Goal: Information Seeking & Learning: Learn about a topic

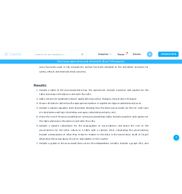
scroll to position [1334, 0]
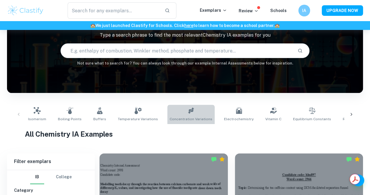
click at [195, 108] on link "Concentration Variations" at bounding box center [190, 113] width 47 height 19
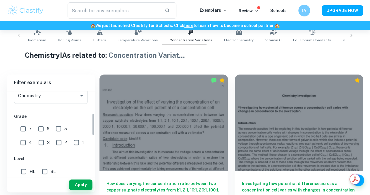
scroll to position [83, 0]
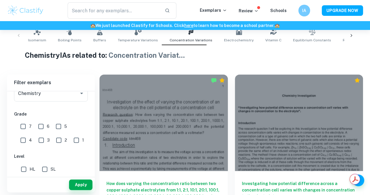
click at [18, 126] on input "7" at bounding box center [23, 126] width 12 height 12
checkbox input "true"
click at [78, 179] on button "Apply" at bounding box center [80, 184] width 23 height 11
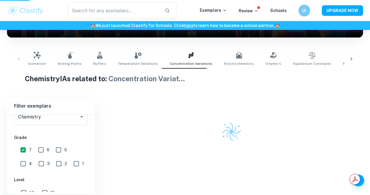
scroll to position [90, 0]
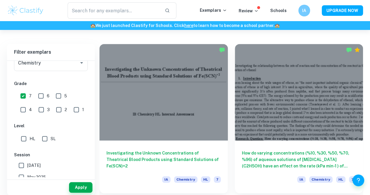
scroll to position [157, 0]
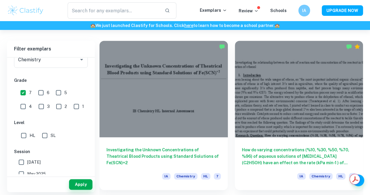
click at [242, 146] on h6 "How do varying concentrations (%10, %30, %50, %70, %96) of aqueous solutions of…" at bounding box center [299, 155] width 114 height 19
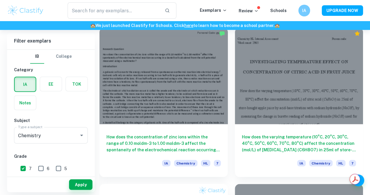
scroll to position [459, 0]
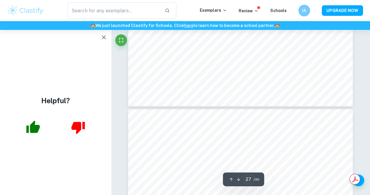
scroll to position [8074, 0]
click at [238, 182] on button "button" at bounding box center [238, 178] width 7 height 9
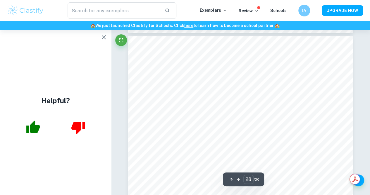
click at [238, 182] on button "button" at bounding box center [238, 178] width 7 height 9
click at [232, 180] on icon "button" at bounding box center [231, 179] width 4 height 4
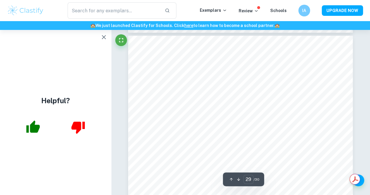
click at [232, 180] on icon "button" at bounding box center [231, 179] width 4 height 4
click at [230, 179] on icon "button" at bounding box center [231, 179] width 4 height 4
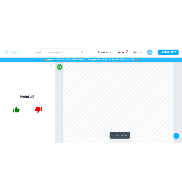
scroll to position [734, 0]
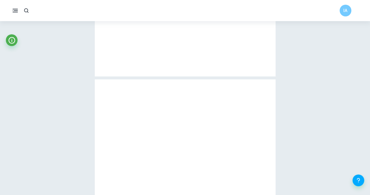
type input "4"
